Goal: Check status: Check status

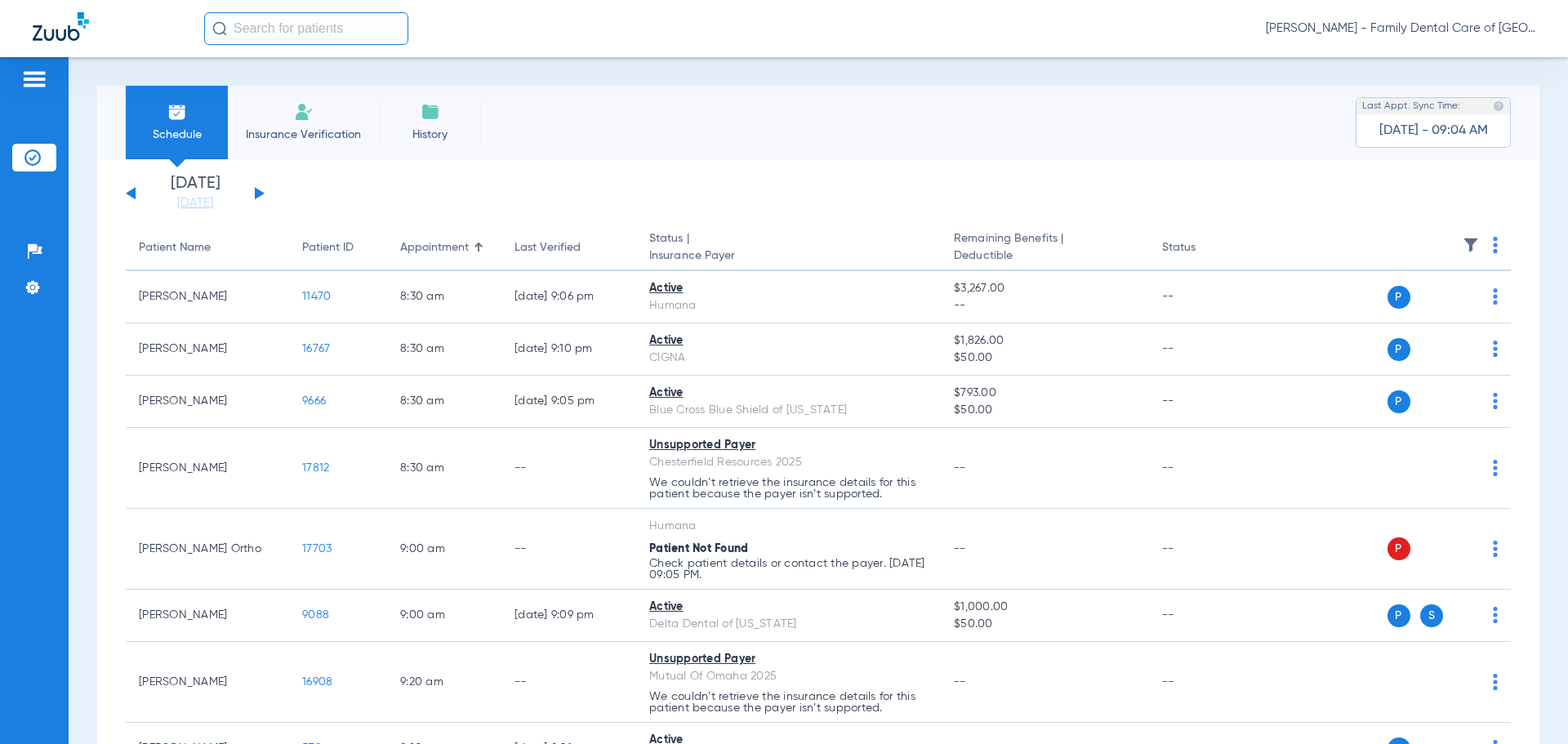
click at [263, 187] on div "[DATE] [DATE] [DATE] [DATE] [DATE] [DATE] [DATE] [DATE] [DATE] [DATE] [DATE] [D…" at bounding box center [195, 193] width 139 height 36
click at [260, 191] on button at bounding box center [259, 193] width 10 height 12
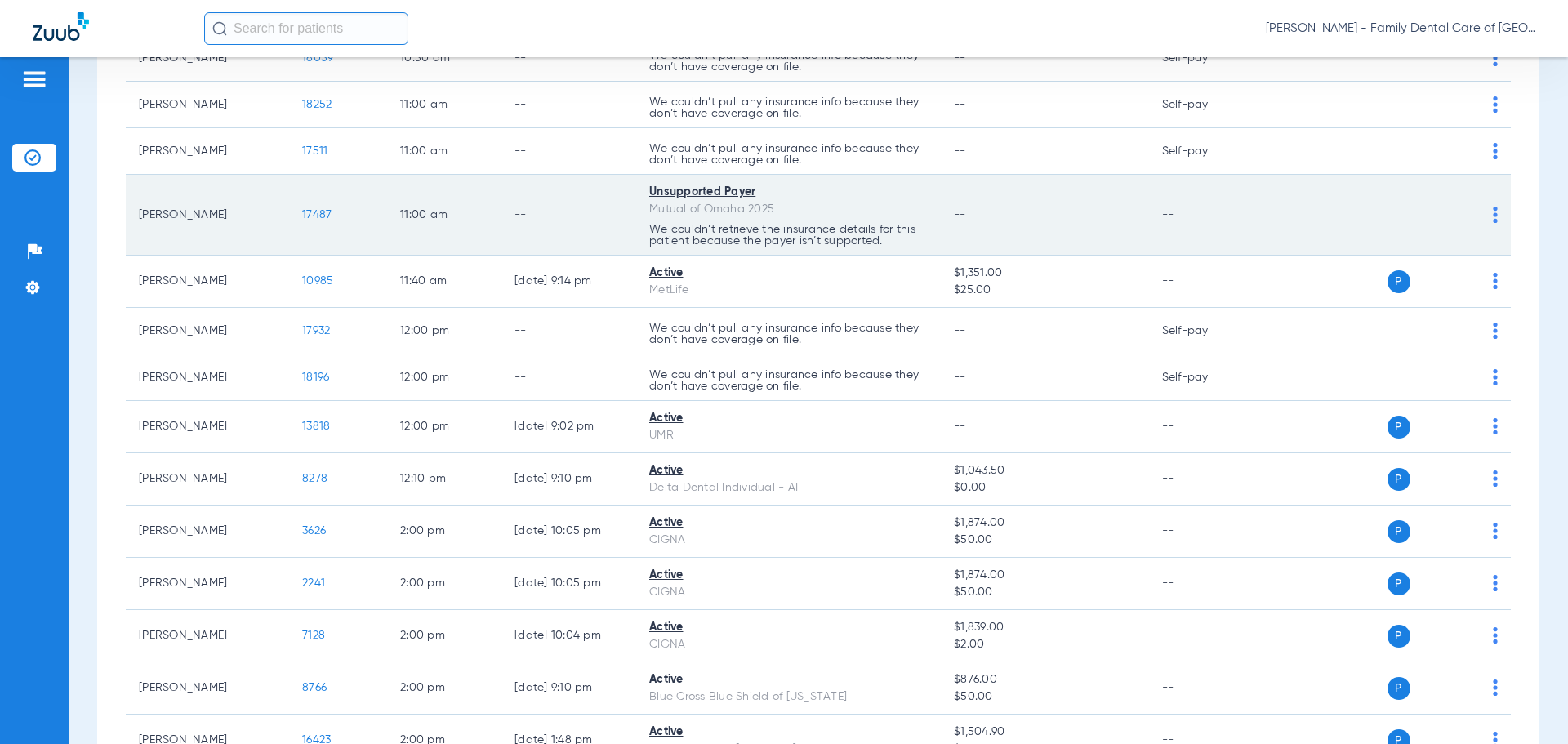
scroll to position [735, 0]
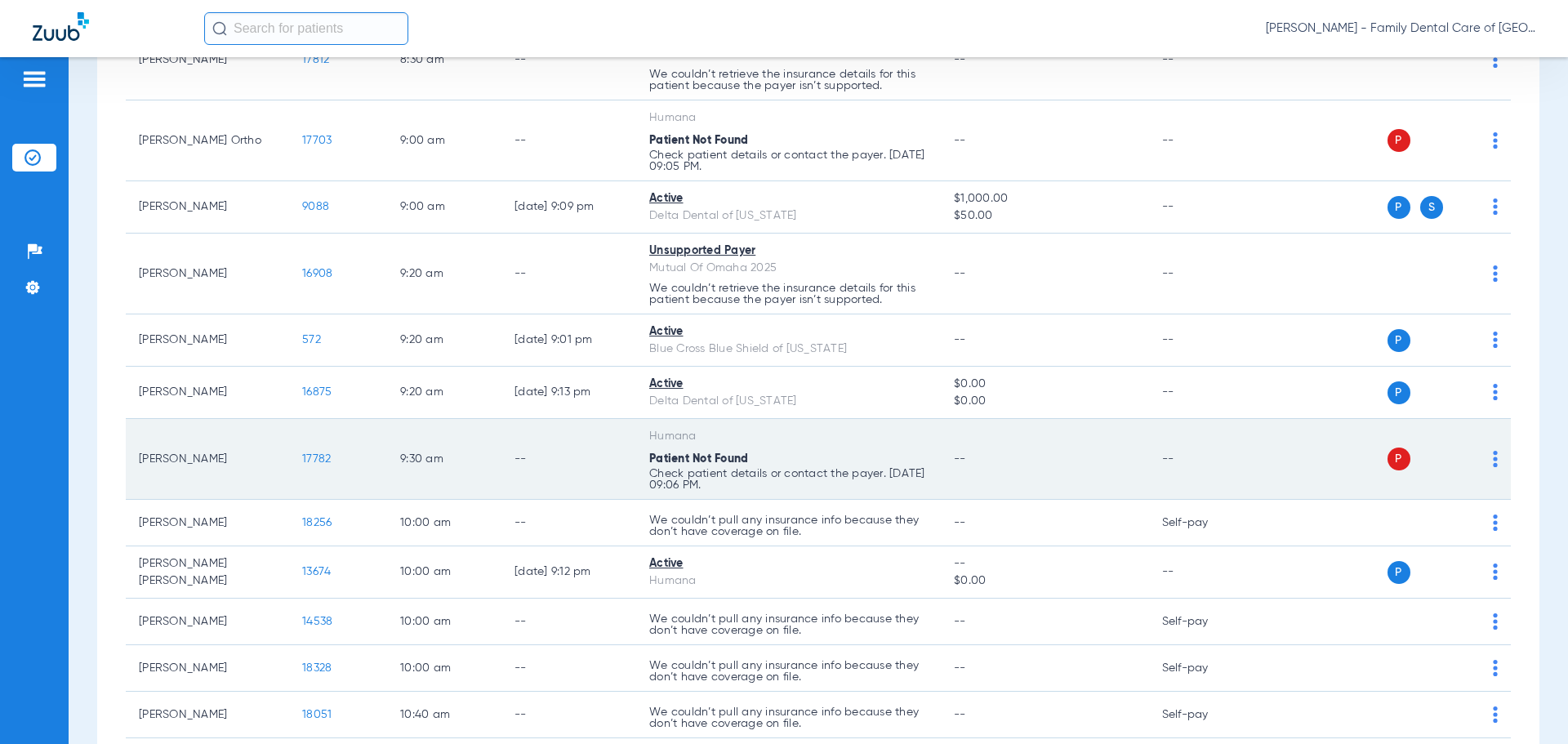
scroll to position [489, 0]
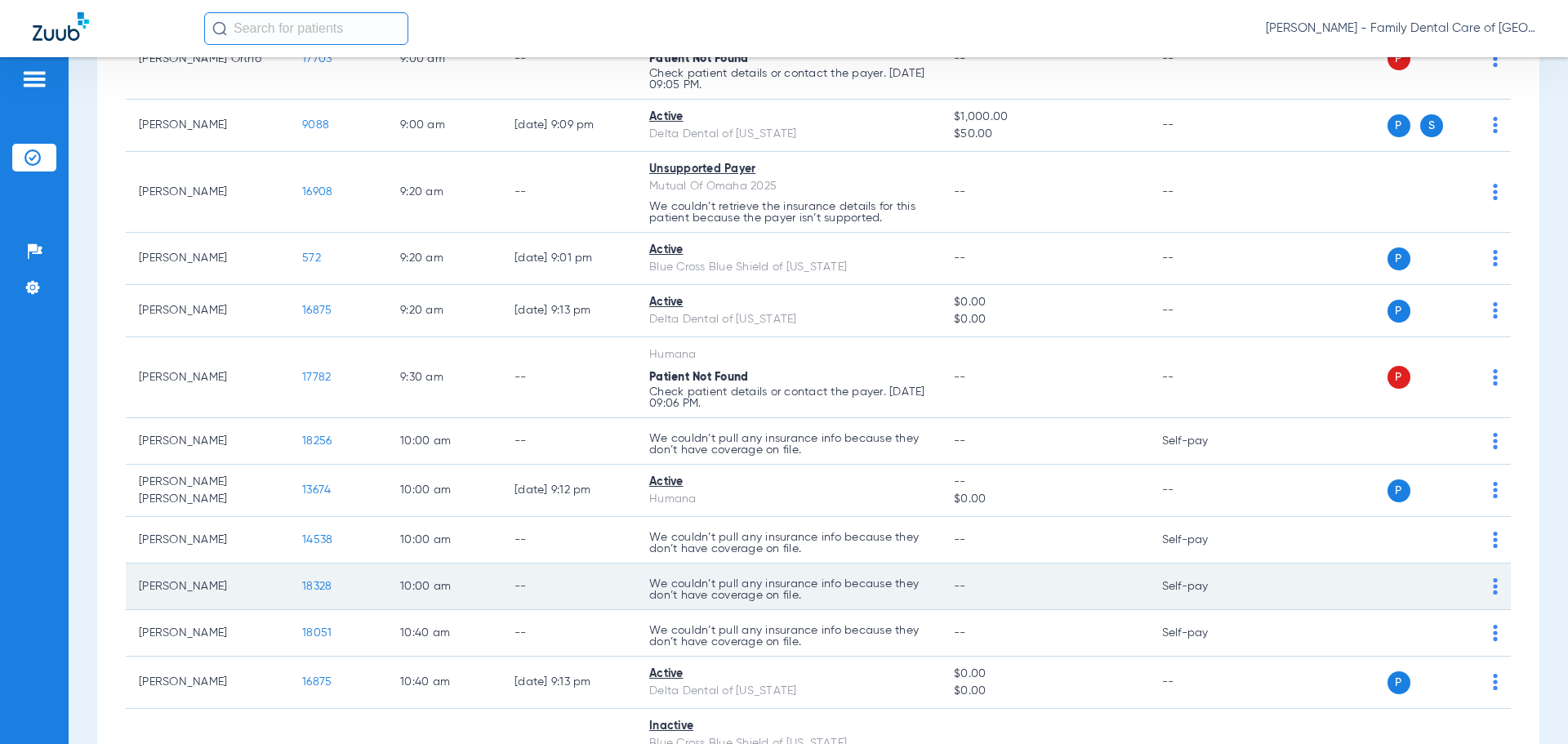
click at [844, 596] on p "We couldn’t pull any insurance info because they don’t have coverage on file." at bounding box center [788, 590] width 278 height 23
click at [327, 589] on span "18328" at bounding box center [317, 586] width 29 height 12
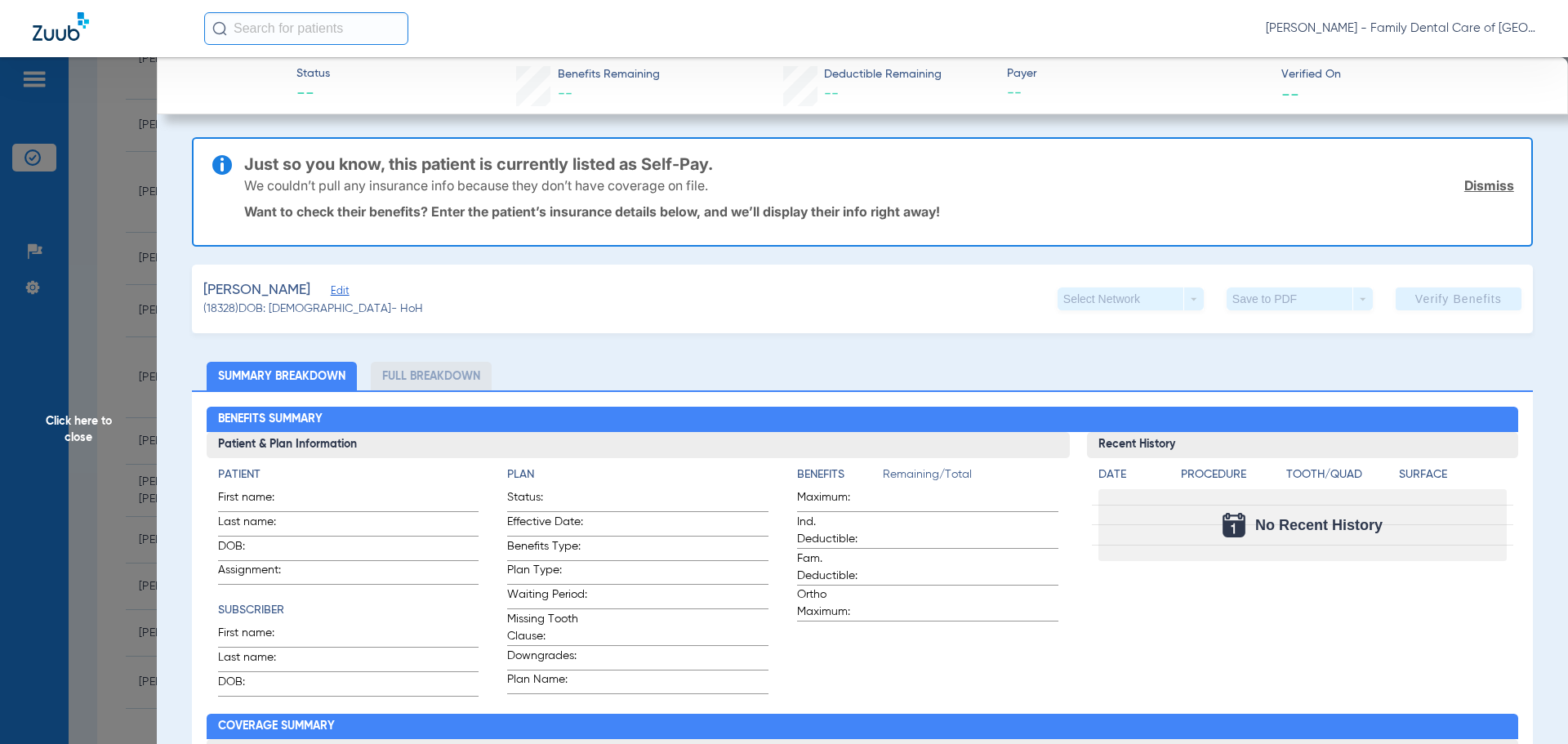
click at [451, 371] on li "Full Breakdown" at bounding box center [431, 376] width 121 height 28
click at [1180, 376] on ul "Summary Breakdown Full Breakdown" at bounding box center [862, 376] width 1341 height 28
click at [48, 438] on span "Click here to close" at bounding box center [78, 428] width 157 height 744
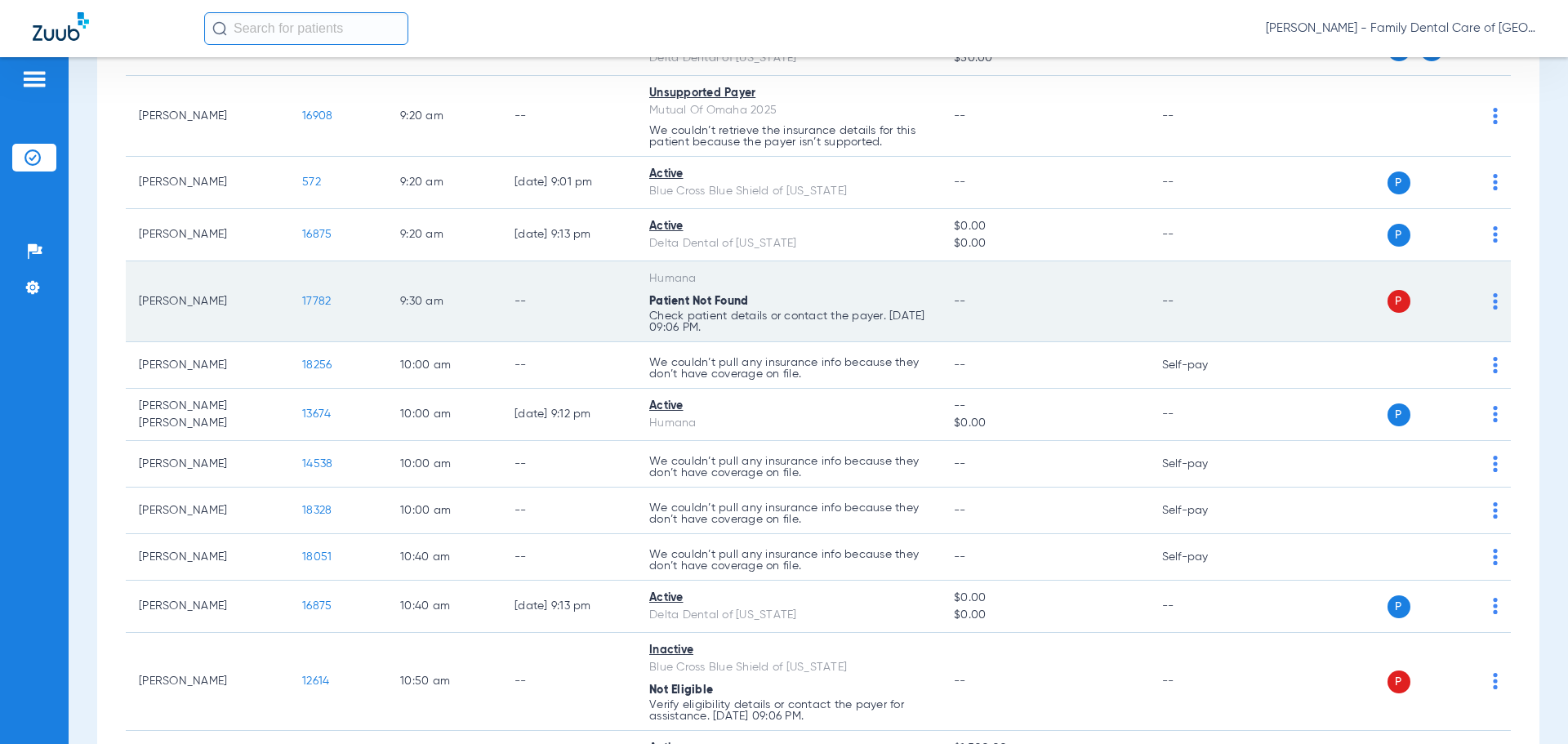
scroll to position [572, 0]
